Goal: Task Accomplishment & Management: Use online tool/utility

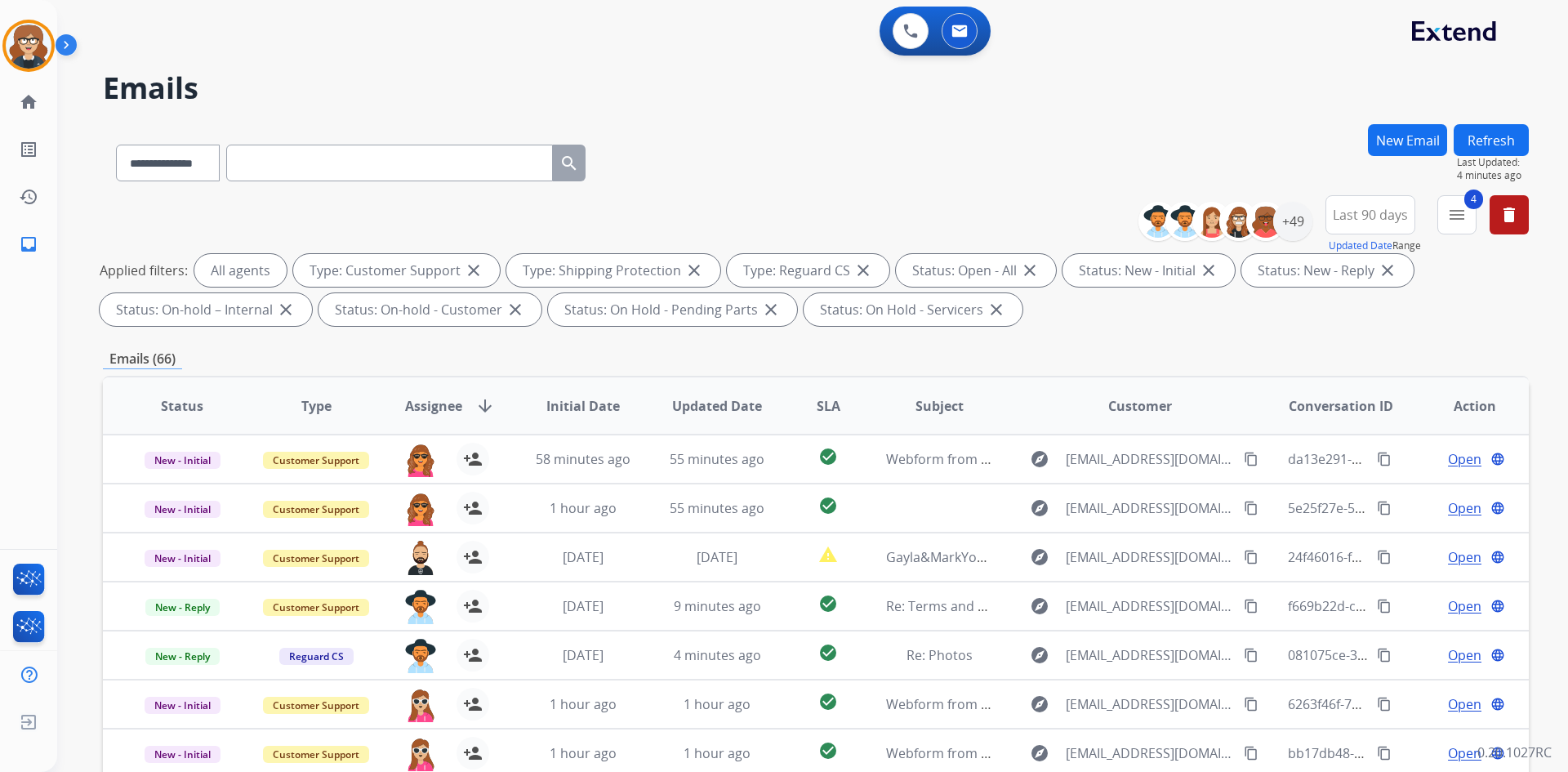
select select "**********"
select select "*"
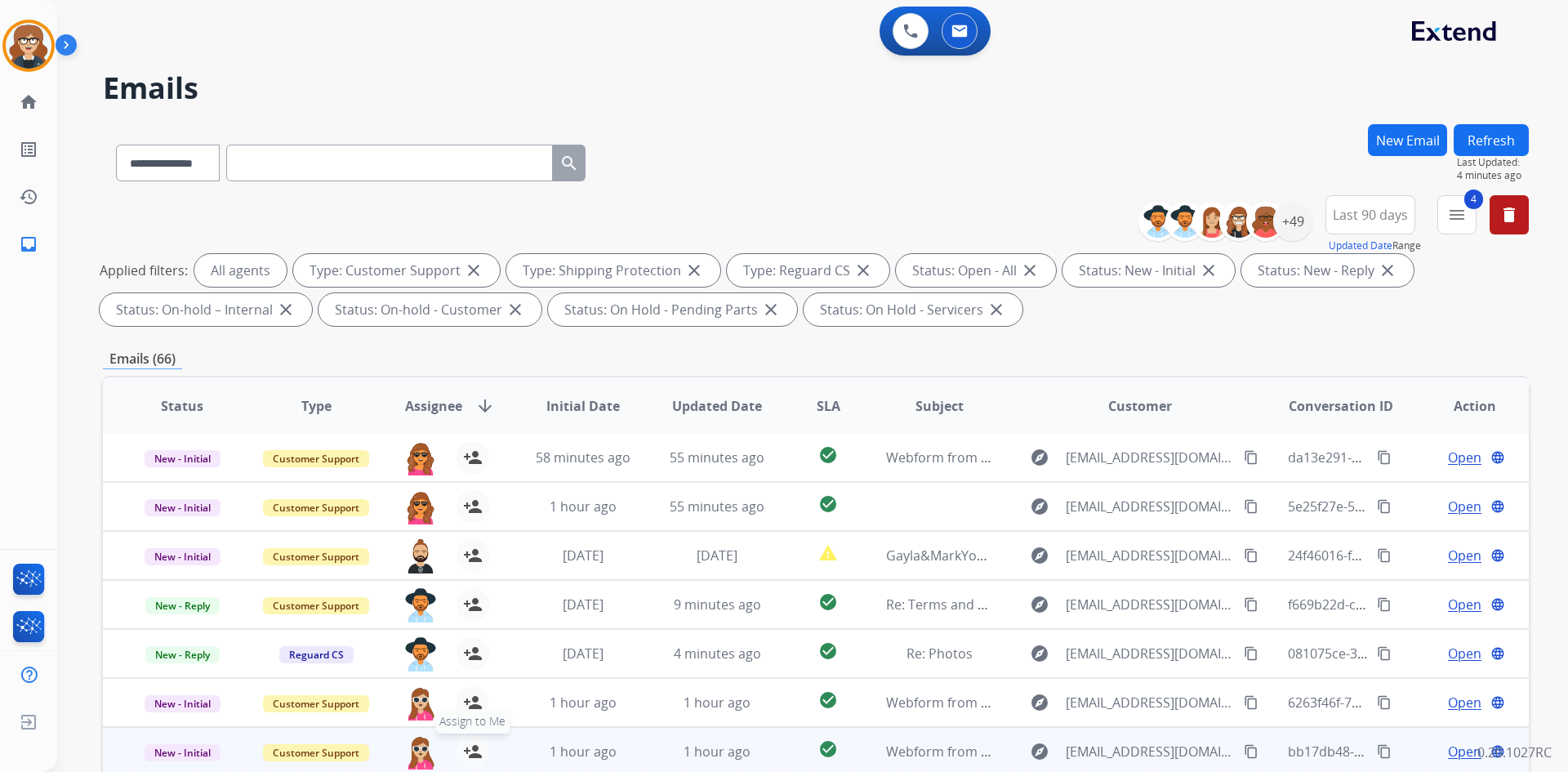
scroll to position [236, 0]
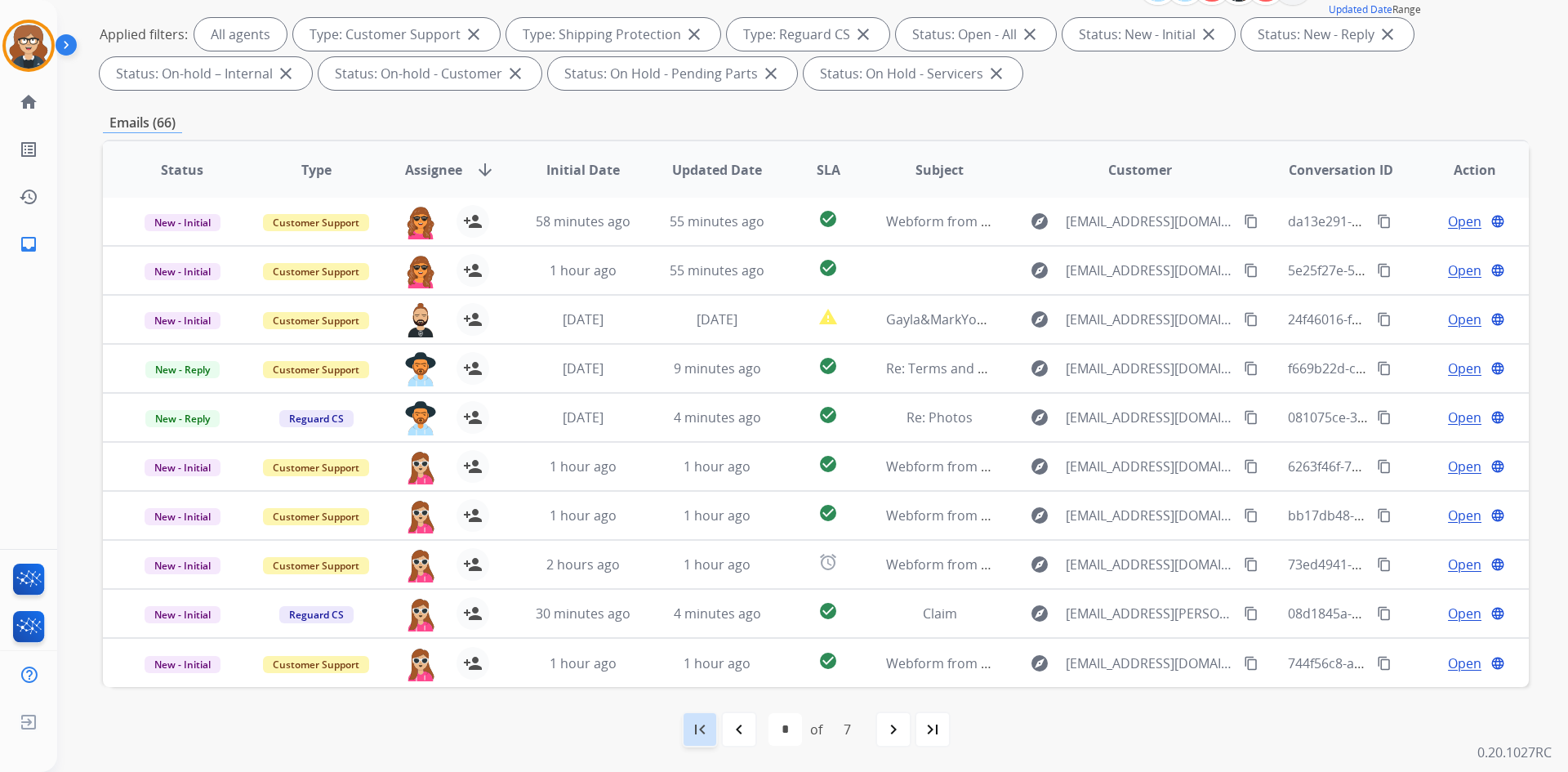
click at [701, 730] on mat-icon "first_page" at bounding box center [699, 728] width 20 height 20
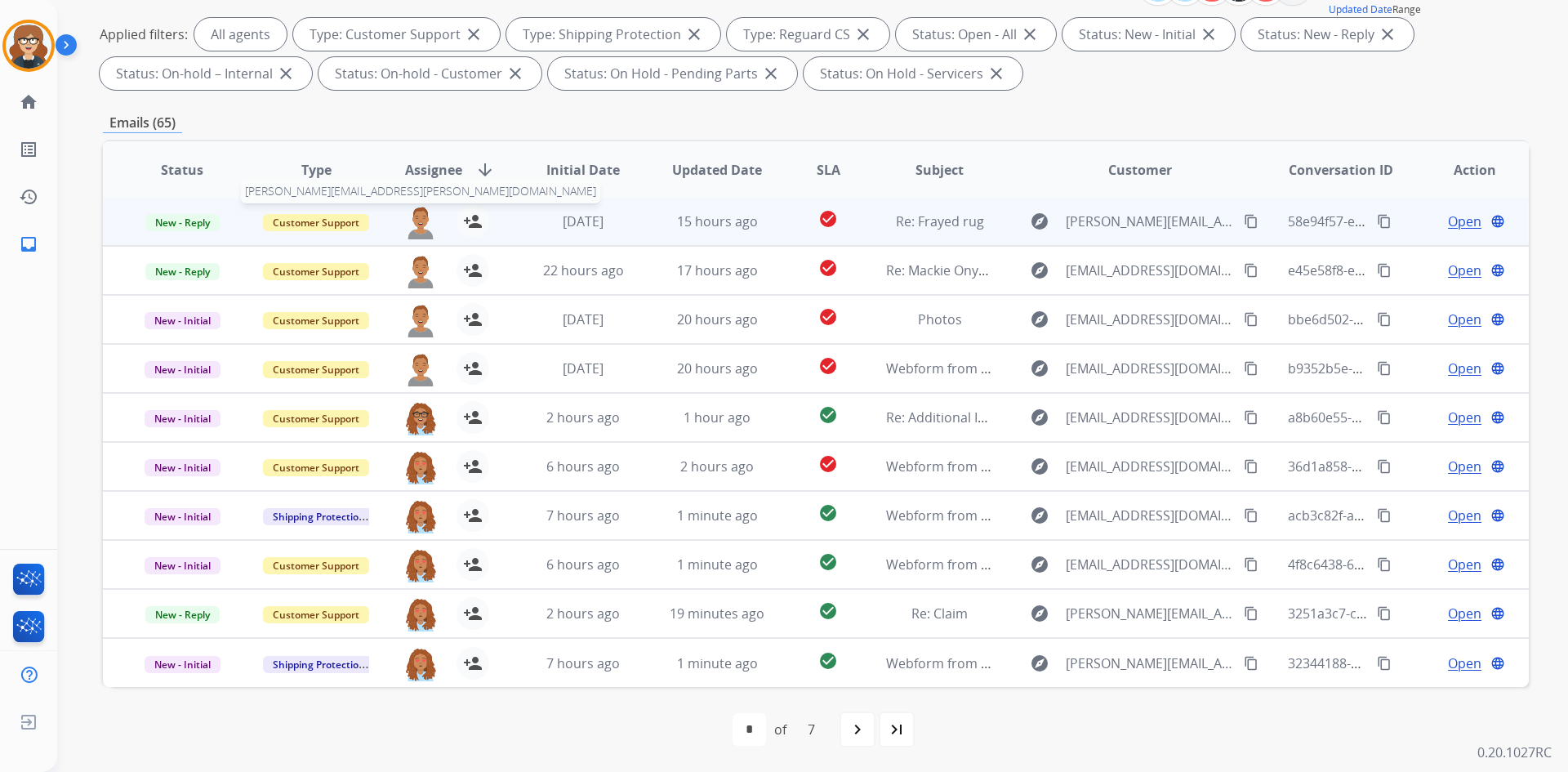
click at [416, 220] on img at bounding box center [420, 222] width 32 height 34
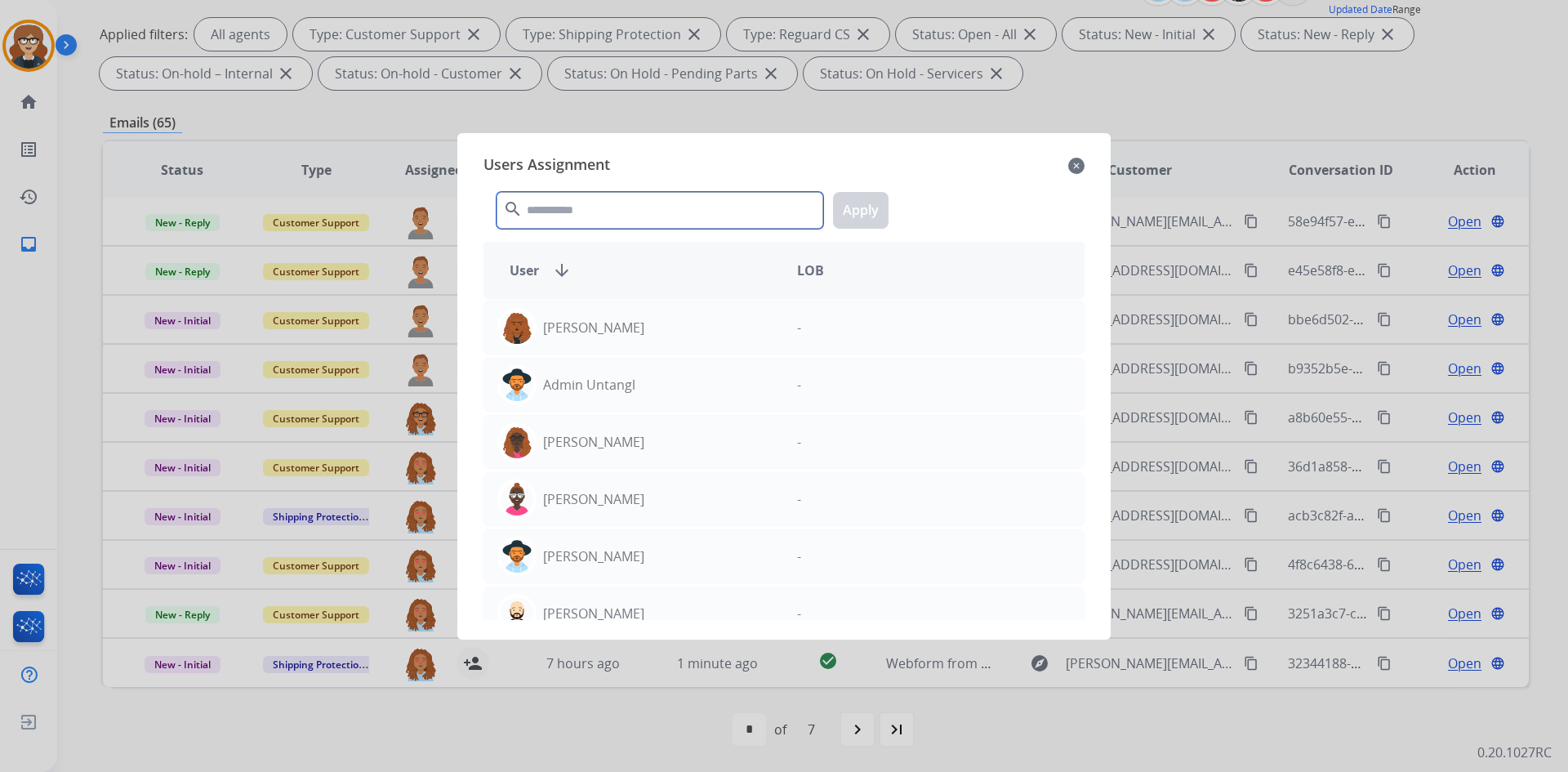
click at [607, 214] on input "text" at bounding box center [659, 210] width 326 height 37
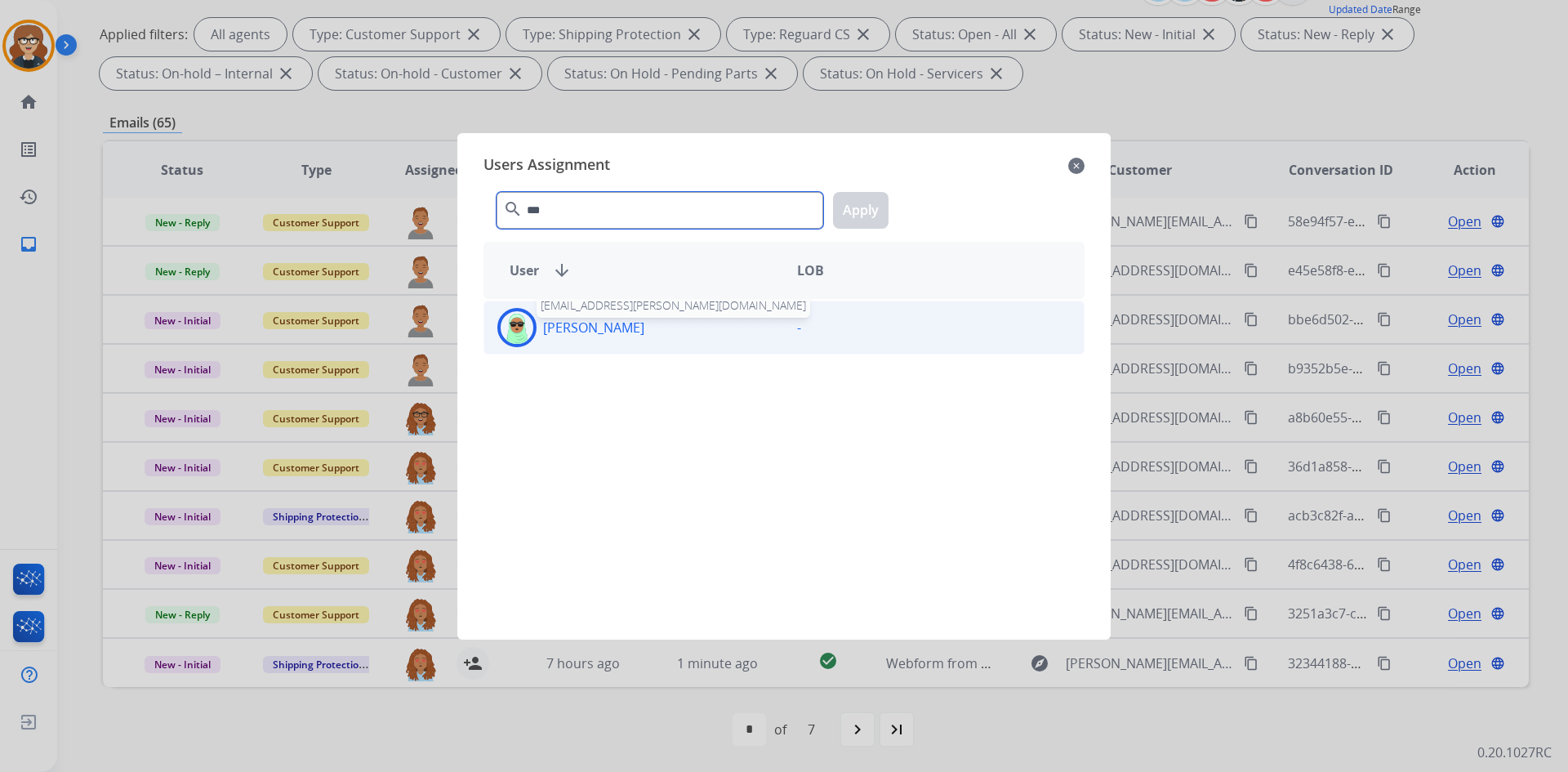
type input "***"
click at [632, 328] on div "[PERSON_NAME]" at bounding box center [634, 327] width 300 height 39
click at [855, 202] on button "Apply" at bounding box center [860, 210] width 56 height 37
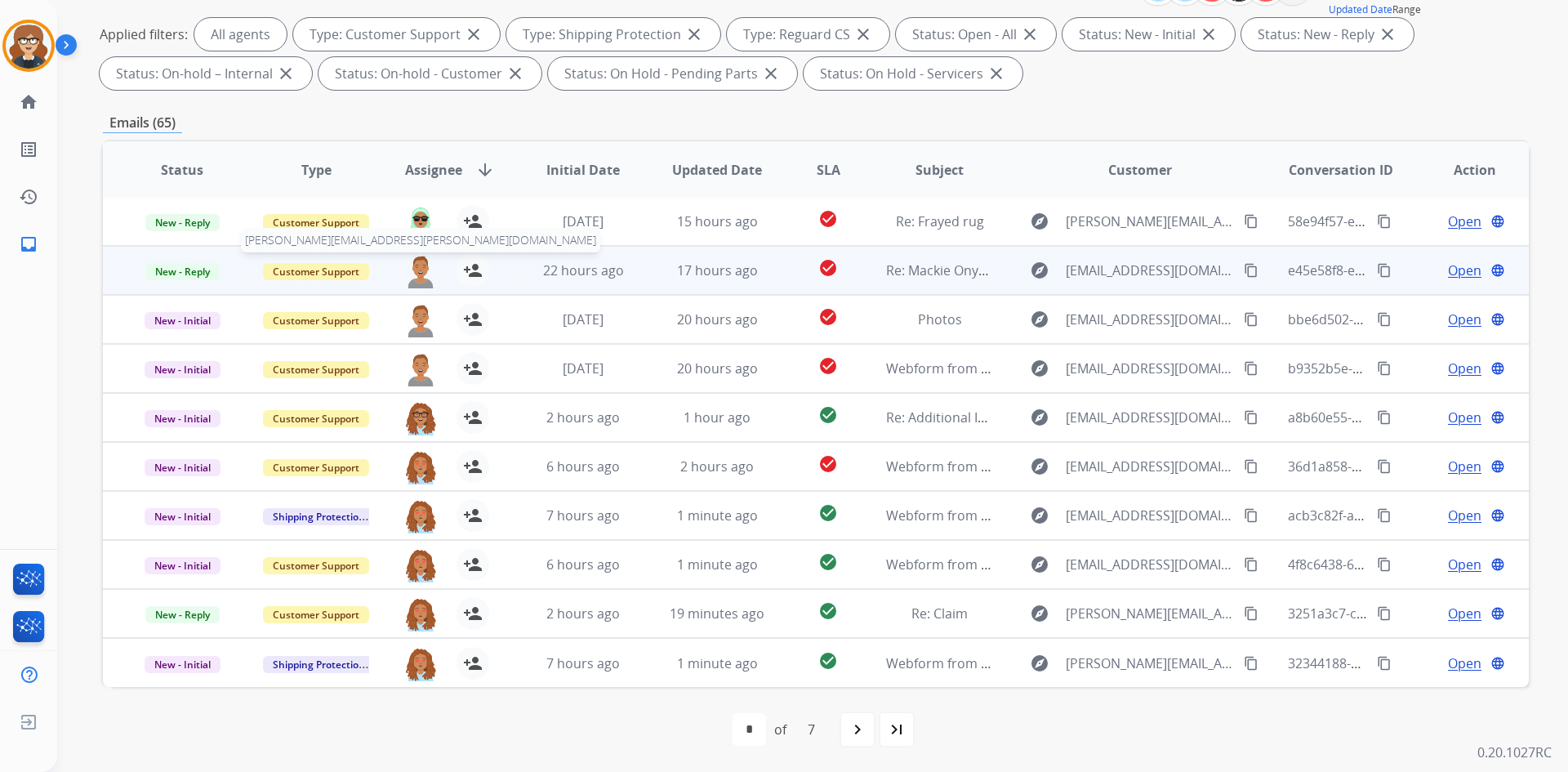
click at [416, 269] on img at bounding box center [420, 271] width 32 height 34
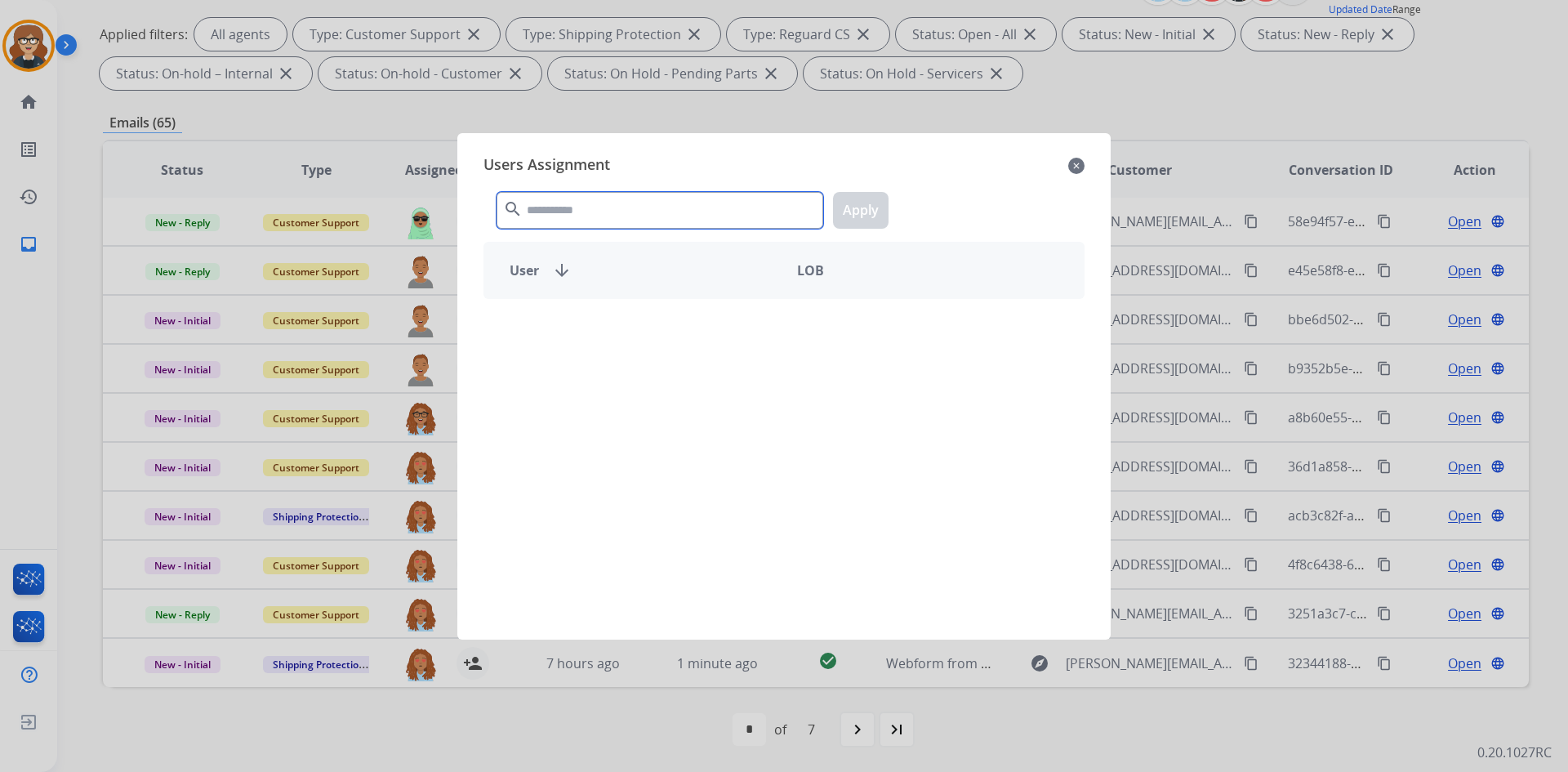
click at [537, 208] on input "text" at bounding box center [659, 210] width 326 height 37
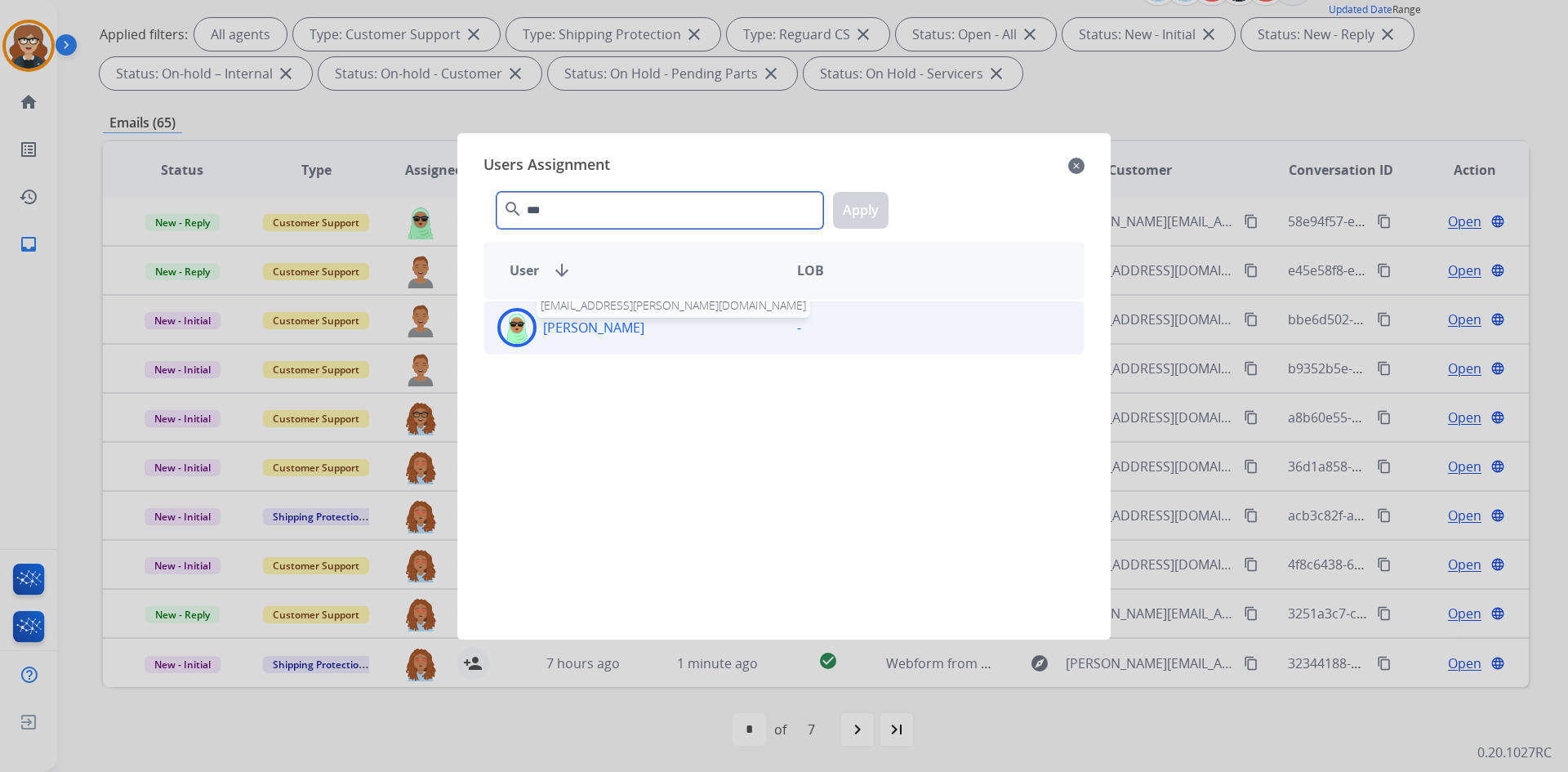
type input "***"
click at [584, 333] on p "[PERSON_NAME]" at bounding box center [594, 327] width 102 height 20
click at [867, 213] on button "Apply" at bounding box center [860, 210] width 56 height 37
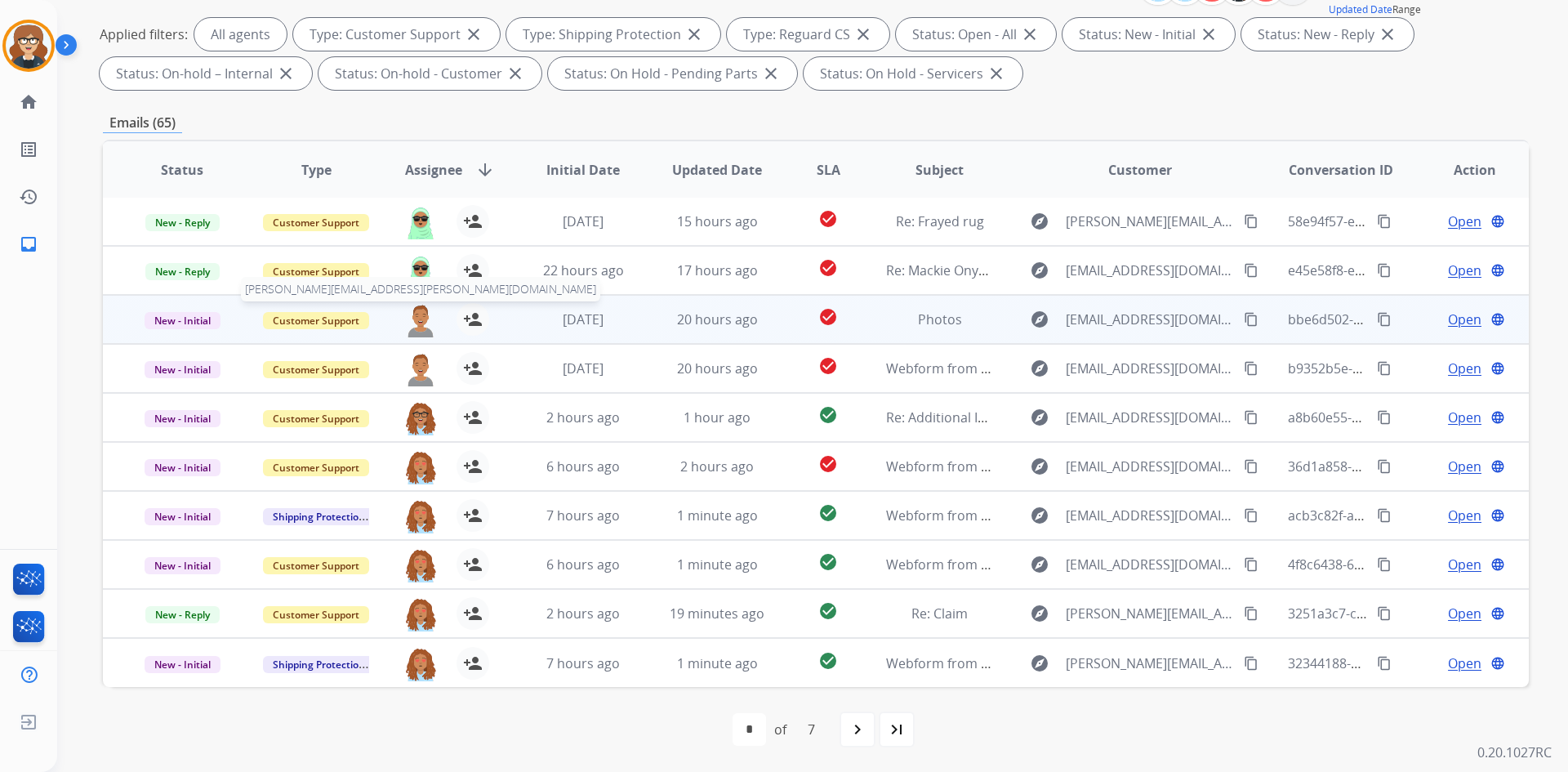
click at [418, 320] on img at bounding box center [420, 320] width 32 height 34
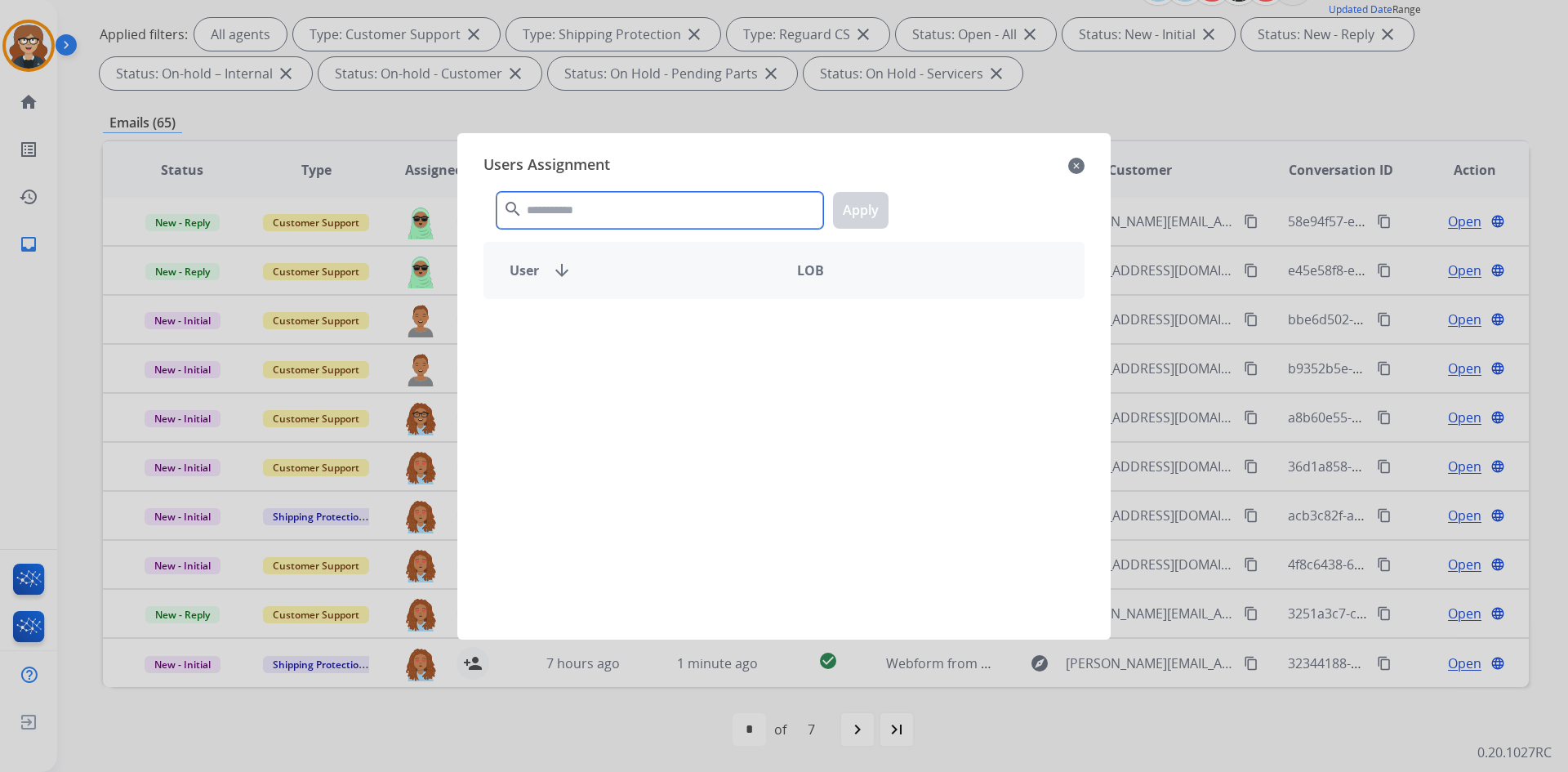
click at [562, 208] on input "text" at bounding box center [659, 210] width 326 height 37
type input "***"
click at [556, 329] on p "[PERSON_NAME]" at bounding box center [594, 327] width 102 height 20
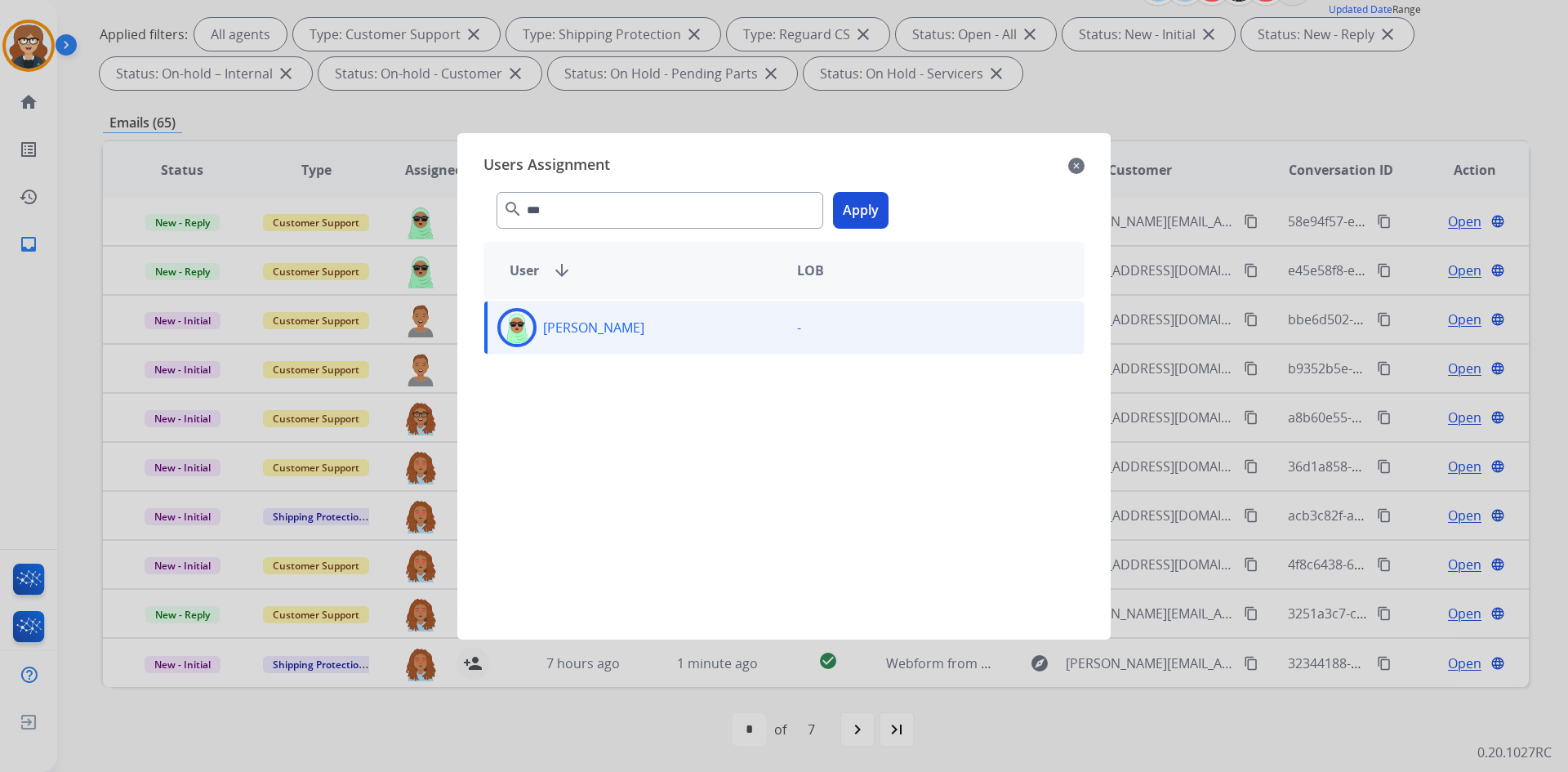
click at [865, 197] on button "Apply" at bounding box center [860, 210] width 56 height 37
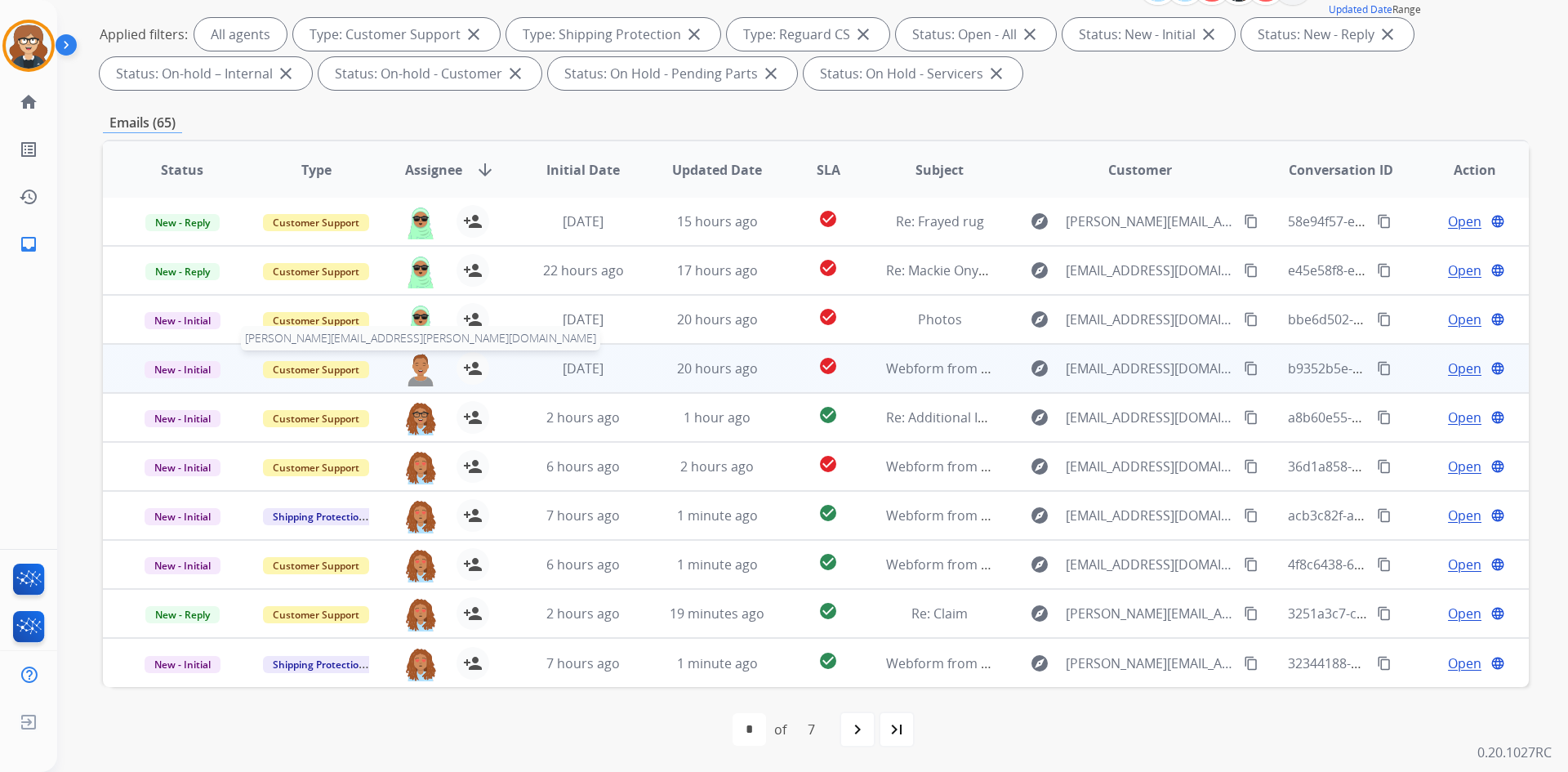
click at [414, 367] on img at bounding box center [420, 369] width 32 height 34
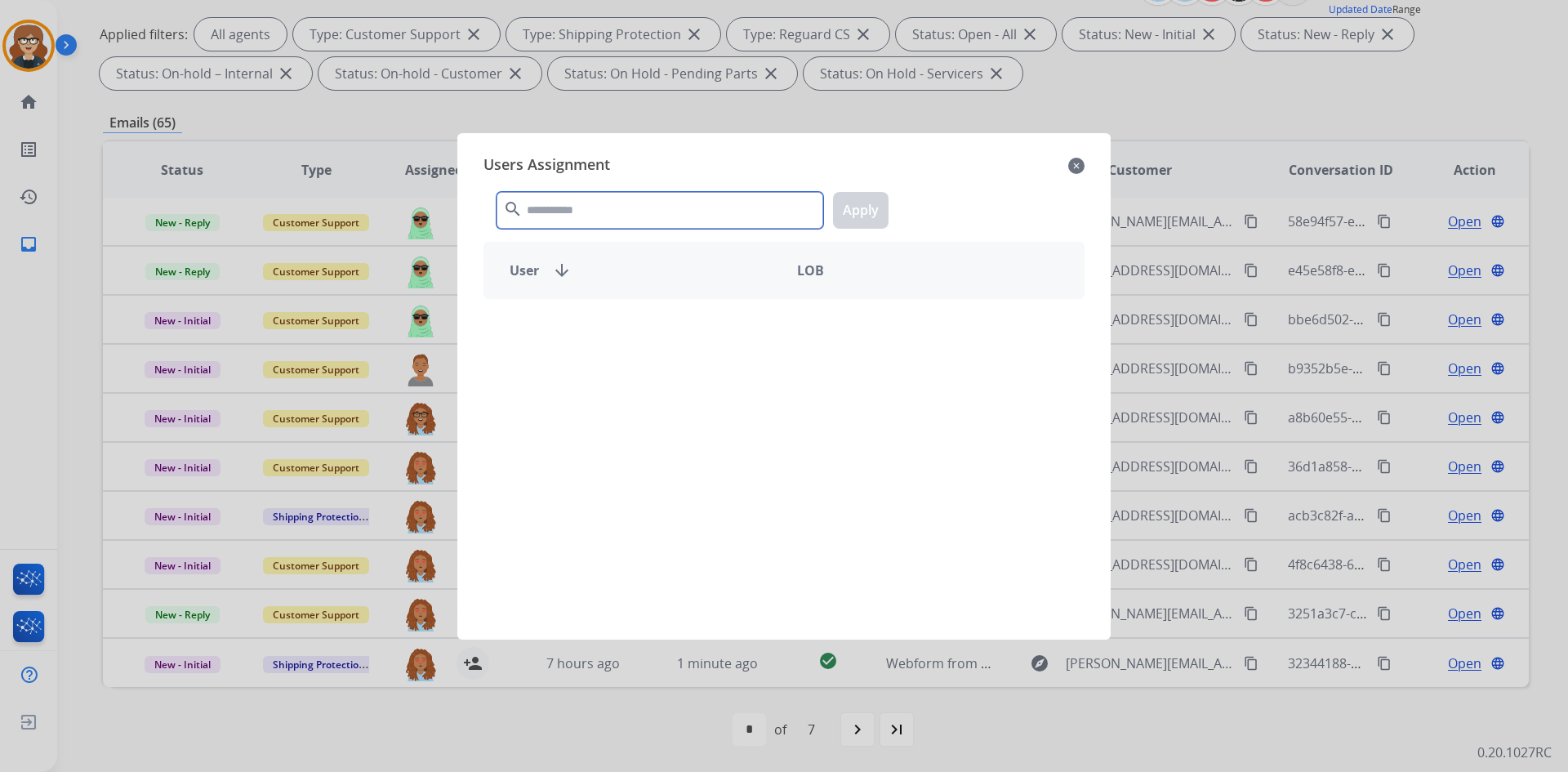
click at [572, 214] on input "text" at bounding box center [659, 210] width 326 height 37
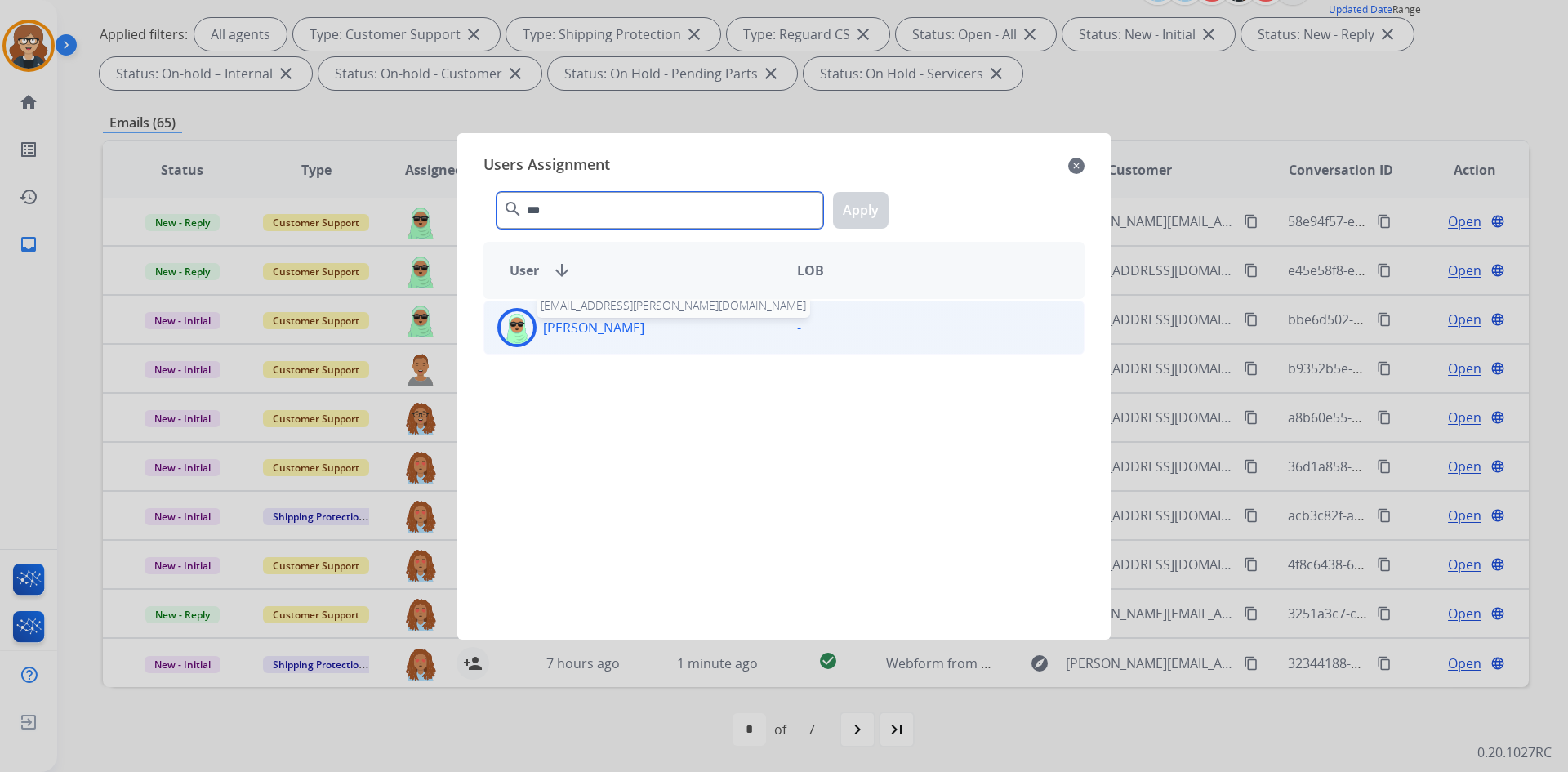
type input "***"
click at [545, 335] on p "[PERSON_NAME]" at bounding box center [594, 327] width 102 height 20
click at [868, 210] on button "Apply" at bounding box center [860, 210] width 56 height 37
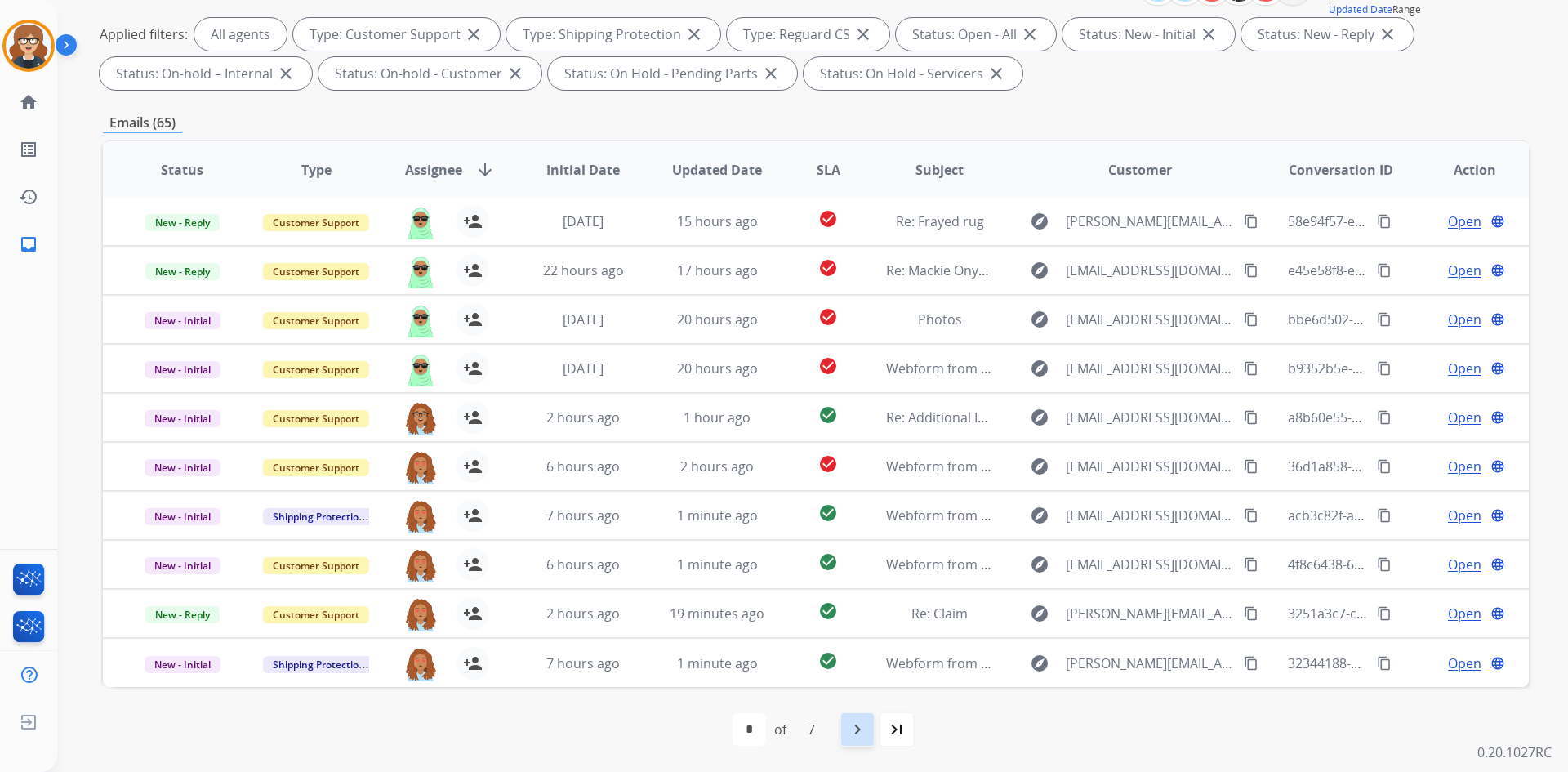
click at [864, 728] on mat-icon "navigate_next" at bounding box center [857, 728] width 20 height 20
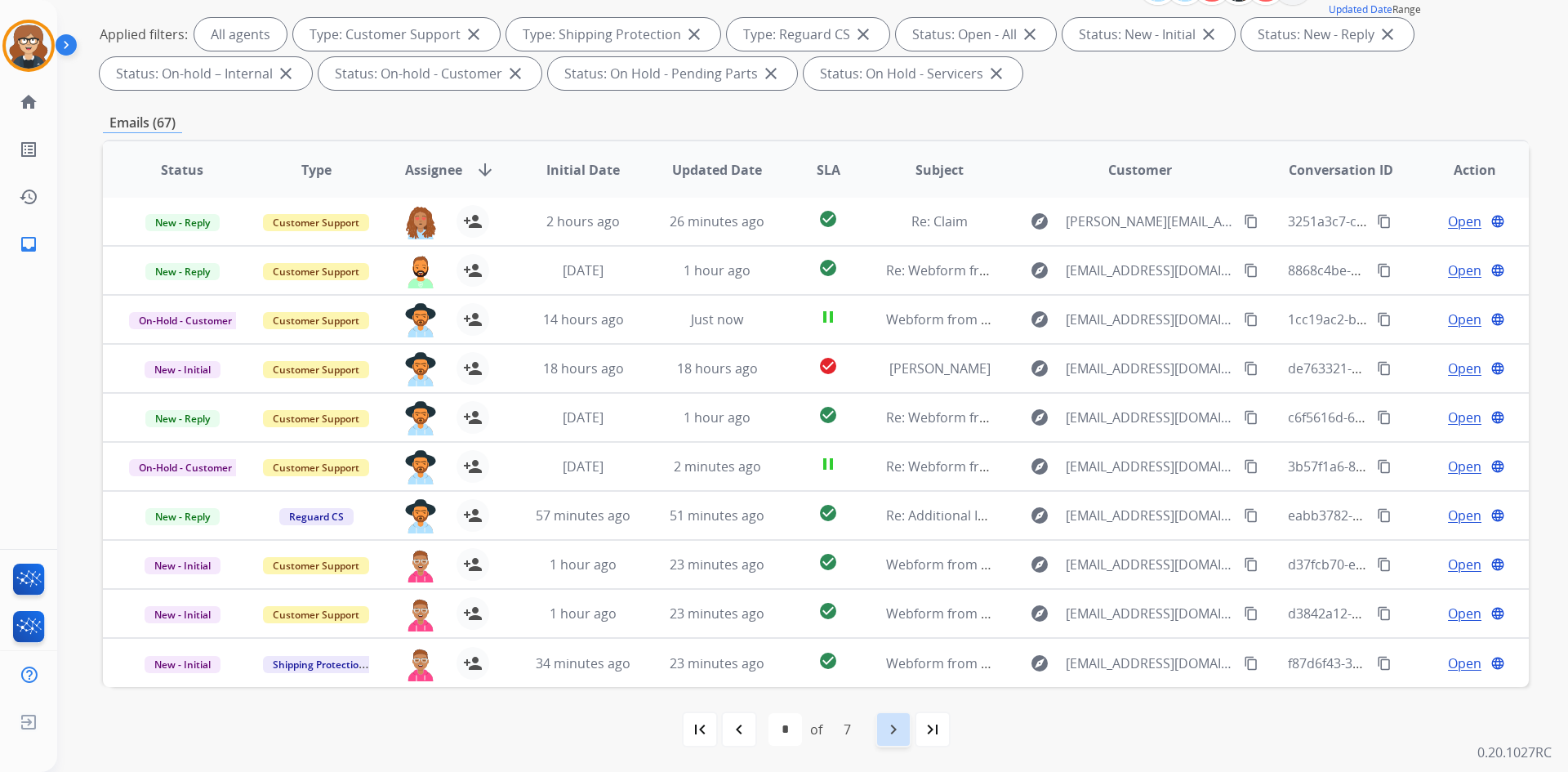
click at [885, 730] on mat-icon "navigate_next" at bounding box center [893, 728] width 20 height 20
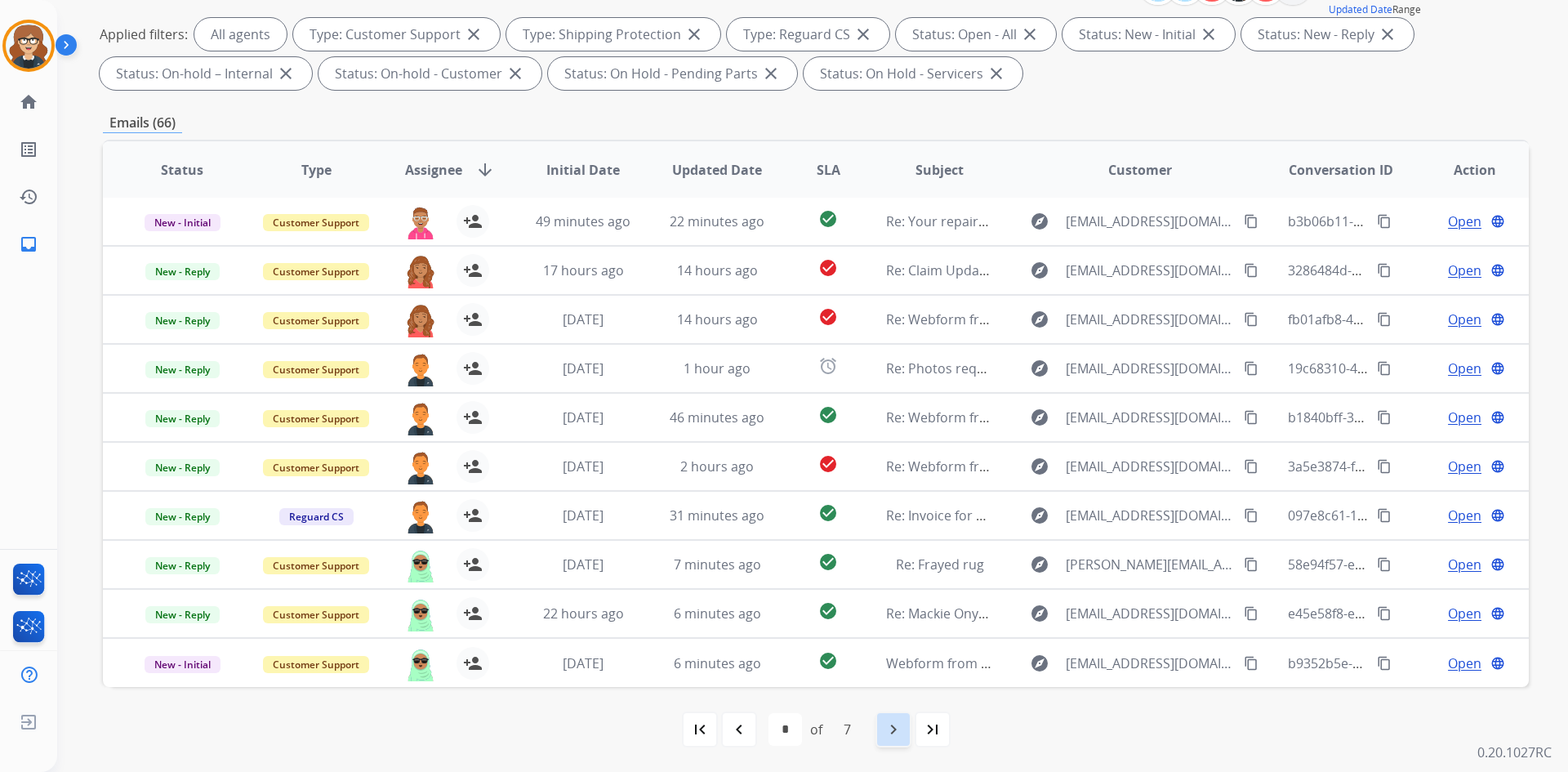
click at [891, 734] on mat-icon "navigate_next" at bounding box center [893, 728] width 20 height 20
